Goal: Task Accomplishment & Management: Use online tool/utility

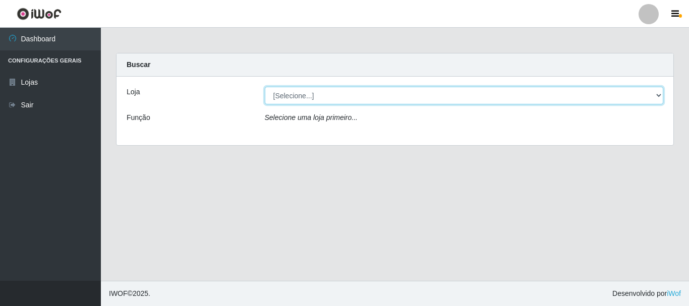
click at [340, 99] on select "[Selecione...] O Cestão - [GEOGRAPHIC_DATA]" at bounding box center [464, 96] width 399 height 18
select select "238"
click at [265, 87] on select "[Selecione...] O Cestão - [GEOGRAPHIC_DATA]" at bounding box center [464, 96] width 399 height 18
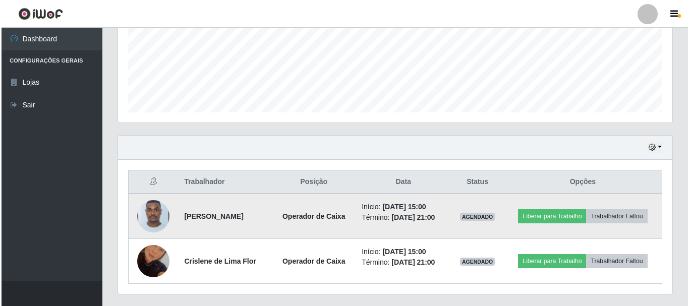
scroll to position [252, 0]
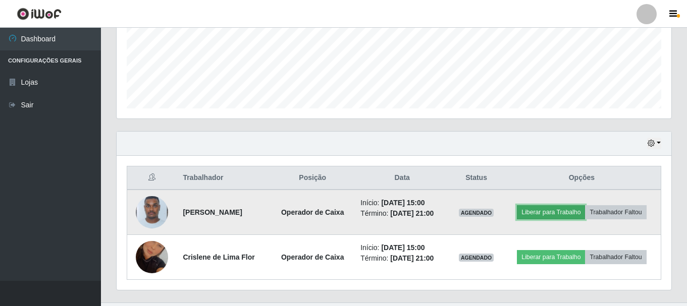
click at [549, 210] on button "Liberar para Trabalho" at bounding box center [551, 212] width 68 height 14
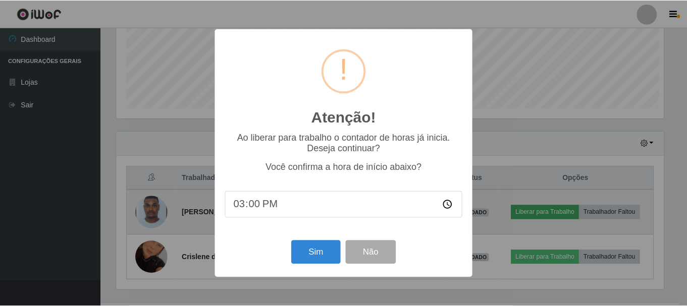
scroll to position [209, 549]
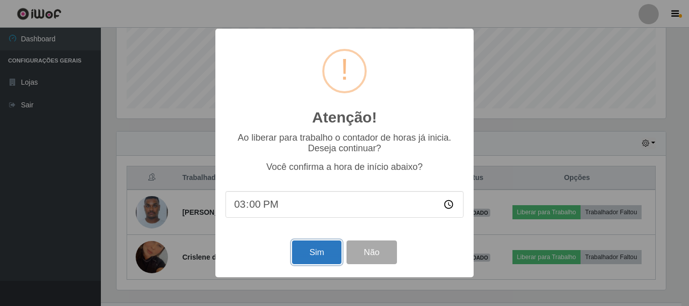
click at [327, 253] on button "Sim" at bounding box center [316, 253] width 49 height 24
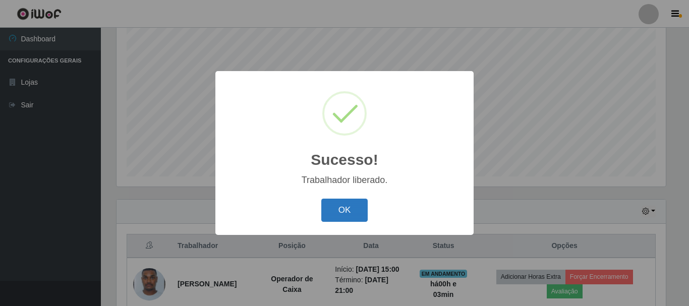
click at [350, 211] on button "OK" at bounding box center [344, 211] width 47 height 24
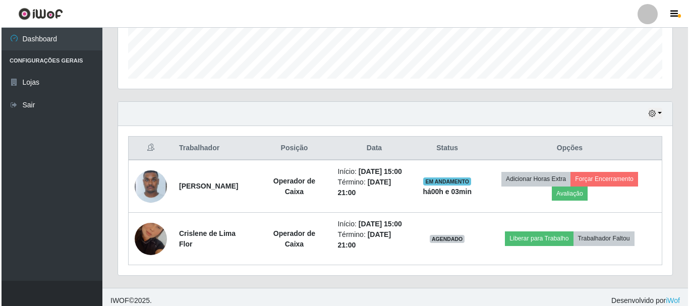
scroll to position [285, 0]
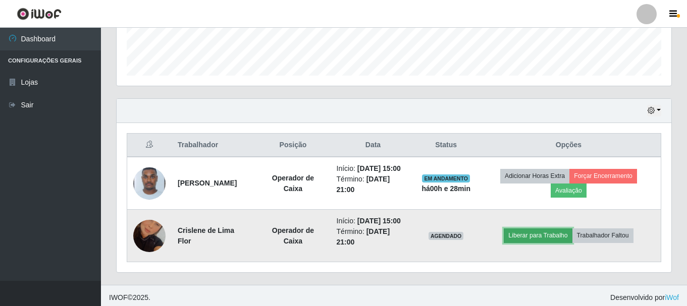
click at [542, 231] on button "Liberar para Trabalho" at bounding box center [537, 236] width 68 height 14
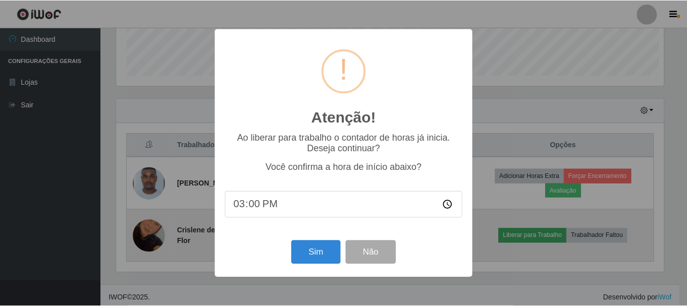
scroll to position [209, 549]
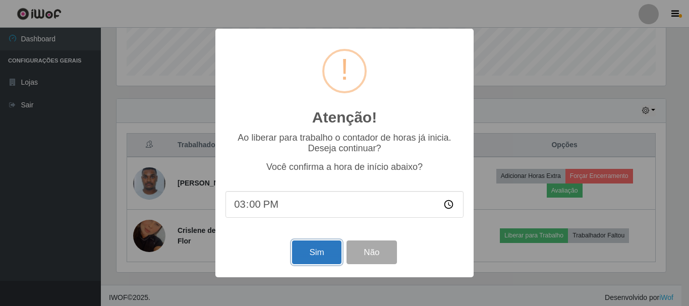
click at [312, 258] on button "Sim" at bounding box center [316, 253] width 49 height 24
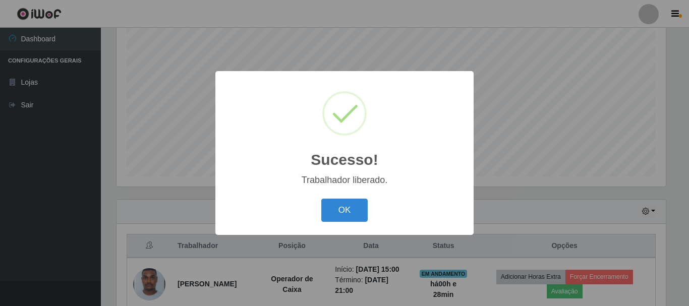
click at [321, 199] on button "OK" at bounding box center [344, 211] width 47 height 24
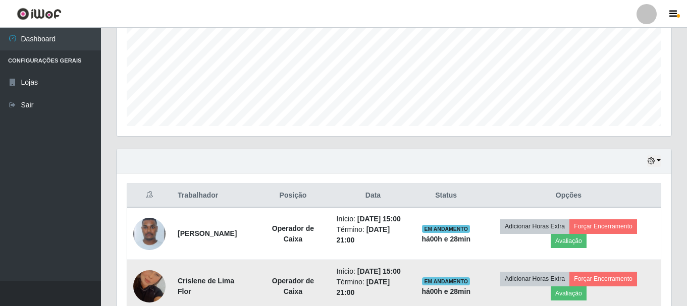
scroll to position [289, 0]
